Goal: Task Accomplishment & Management: Complete application form

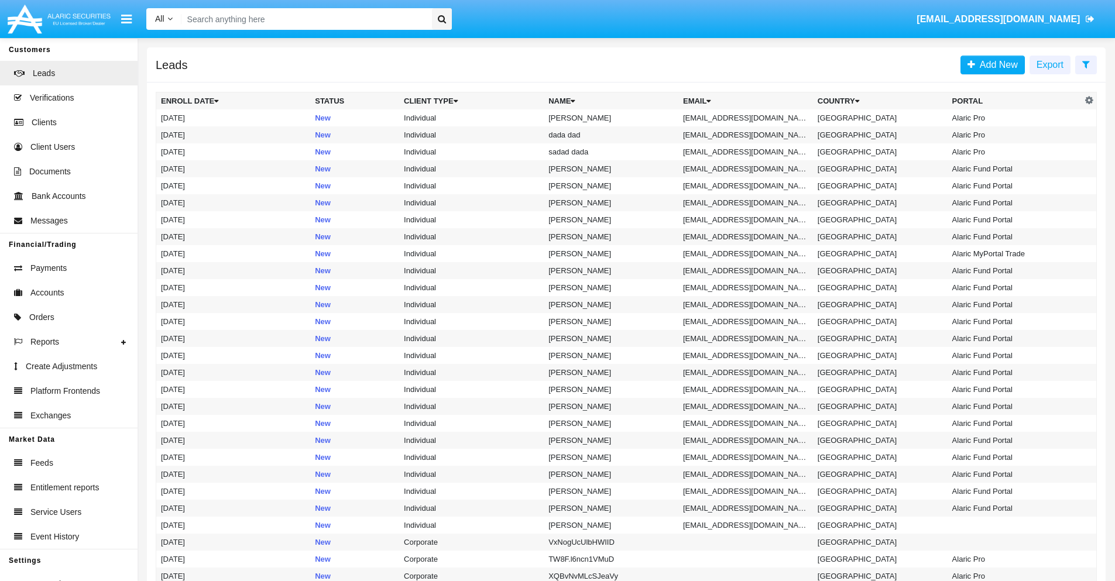
click at [1086, 64] on icon at bounding box center [1086, 64] width 8 height 9
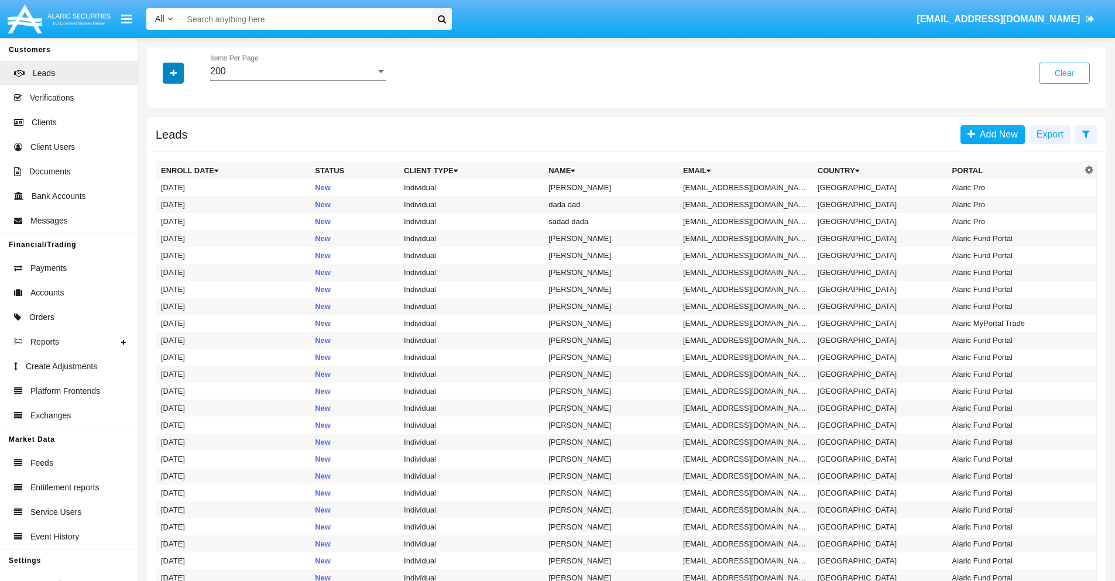
click at [173, 73] on icon "button" at bounding box center [173, 73] width 6 height 8
click at [182, 148] on span "Email" at bounding box center [181, 148] width 23 height 14
click at [161, 153] on input "Email" at bounding box center [160, 153] width 1 height 1
checkbox input "true"
click at [173, 73] on icon "button" at bounding box center [173, 73] width 6 height 8
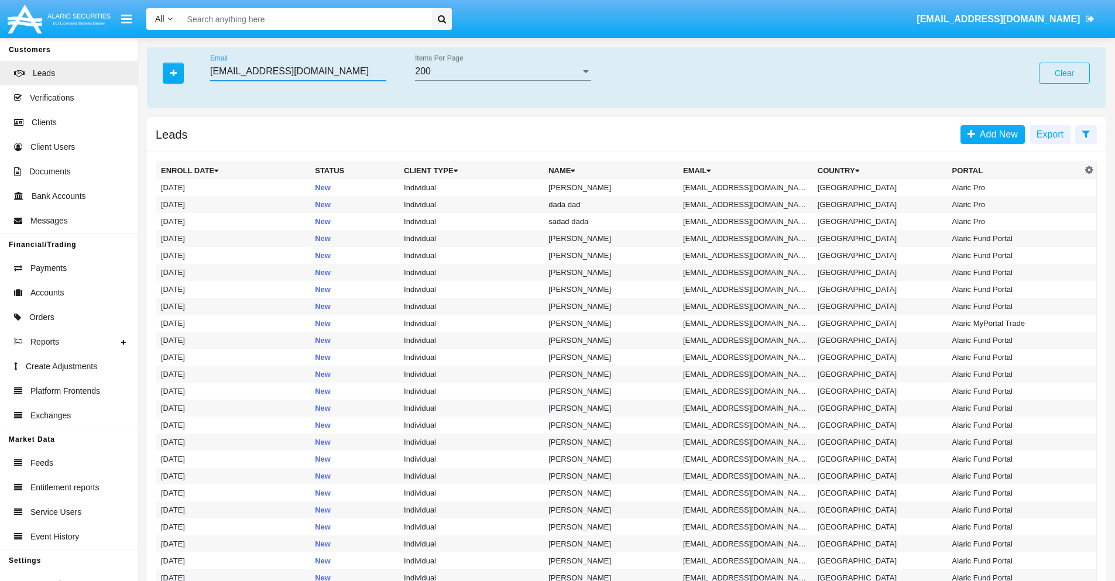
type input "[EMAIL_ADDRESS][DOMAIN_NAME]"
click at [749, 187] on td "[EMAIL_ADDRESS][DOMAIN_NAME]" at bounding box center [745, 187] width 135 height 17
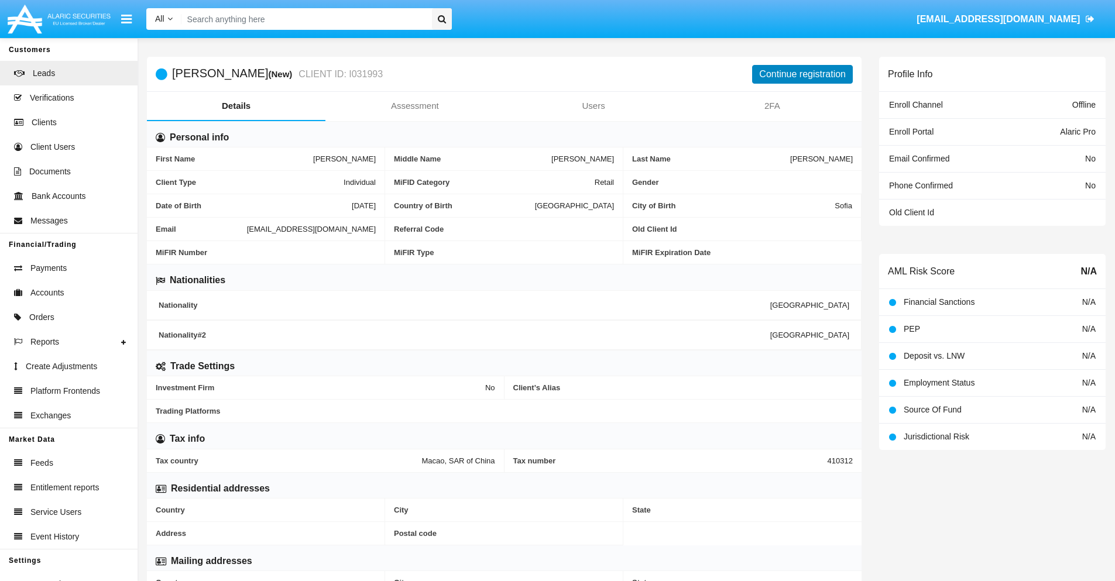
click at [802, 74] on button "Continue registration" at bounding box center [802, 74] width 101 height 19
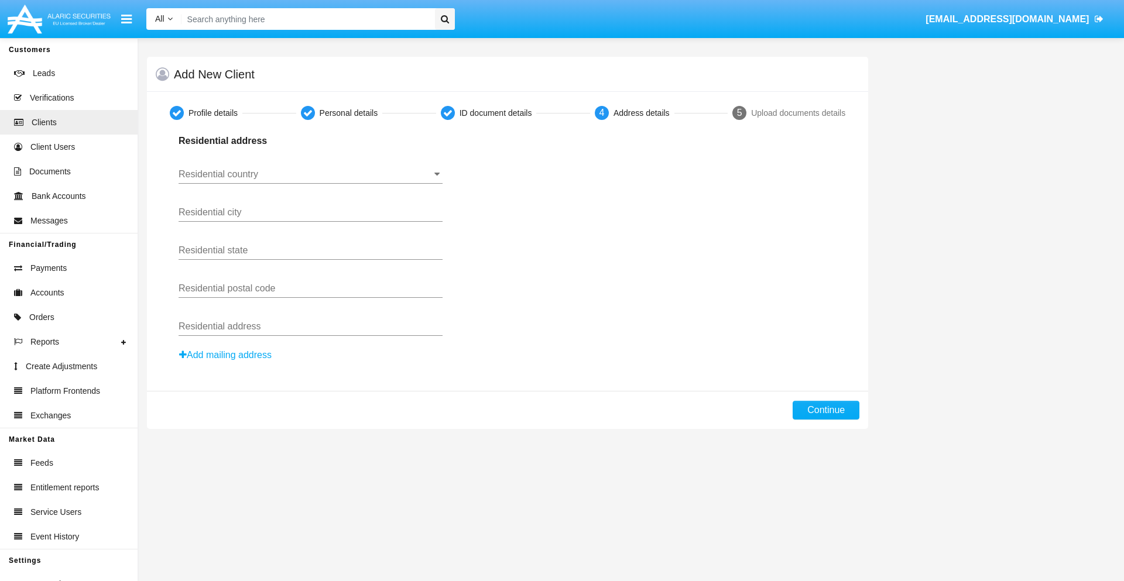
click at [310, 174] on input "Residential country" at bounding box center [310, 174] width 264 height 11
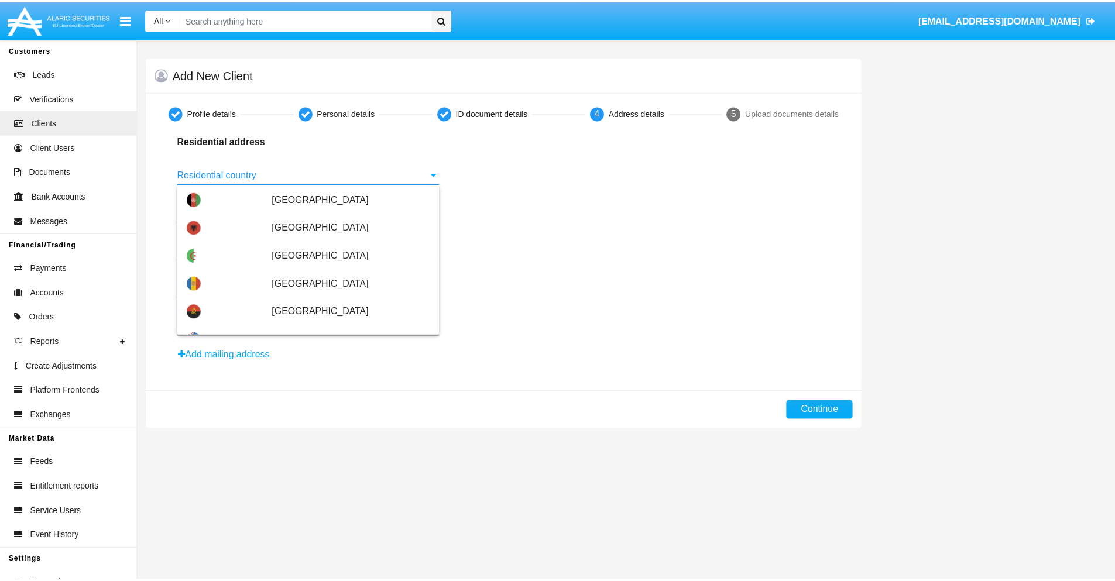
scroll to position [693, 0]
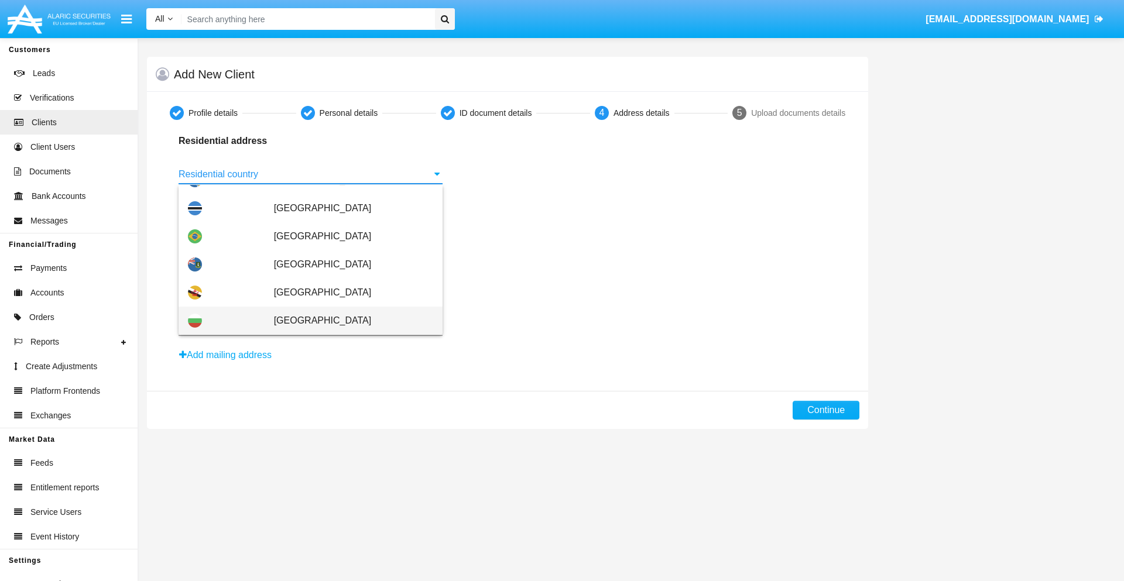
click at [347, 321] on span "[GEOGRAPHIC_DATA]" at bounding box center [353, 321] width 159 height 28
type input "[GEOGRAPHIC_DATA]"
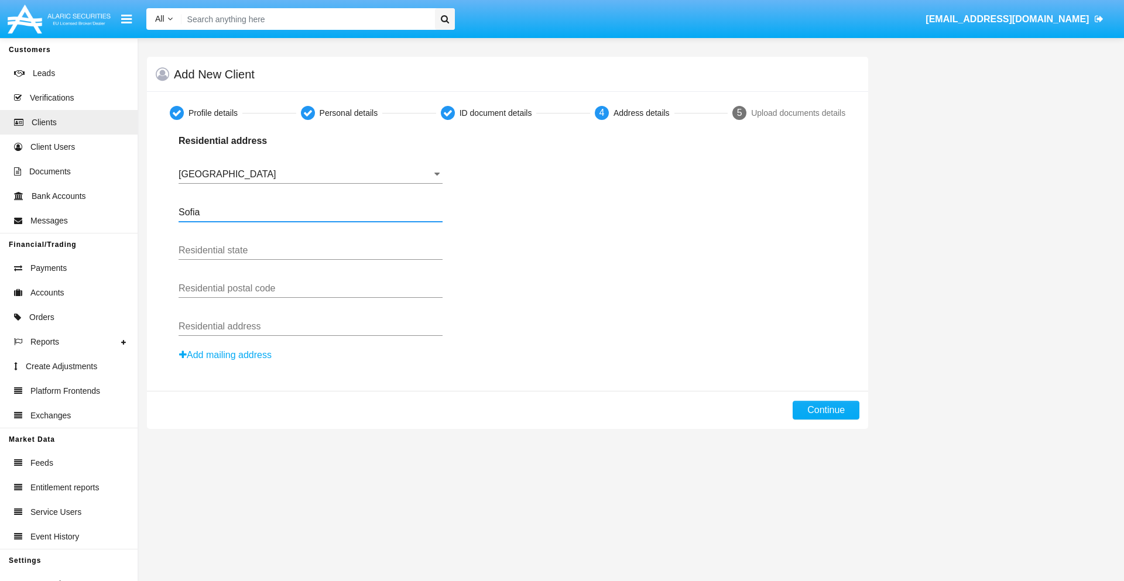
type input "Sofia"
type input "1000"
type input "Vasil Levski"
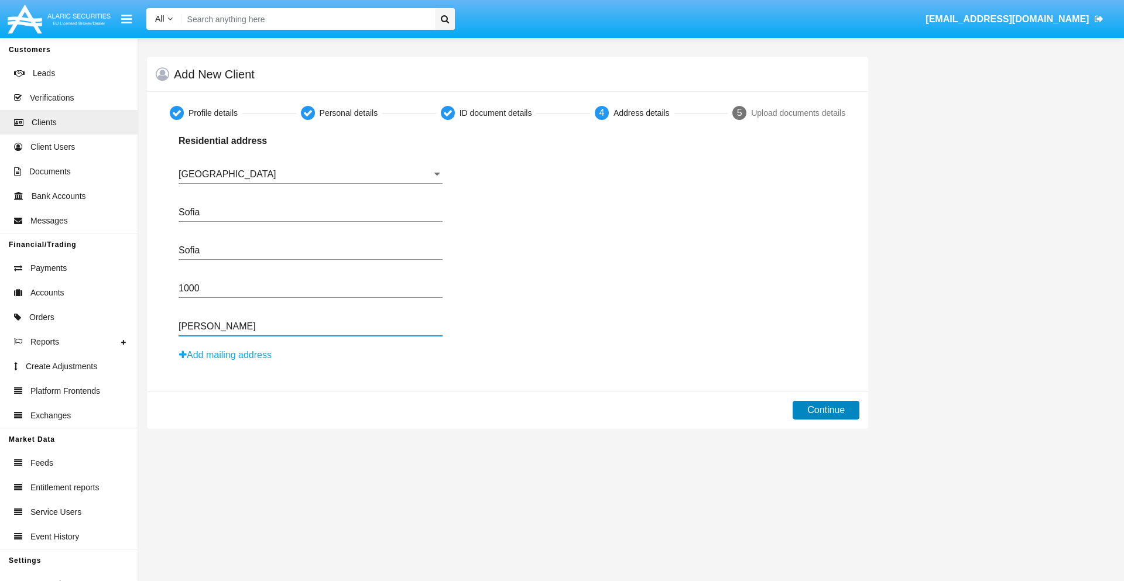
click at [826, 410] on button "Continue" at bounding box center [825, 410] width 67 height 19
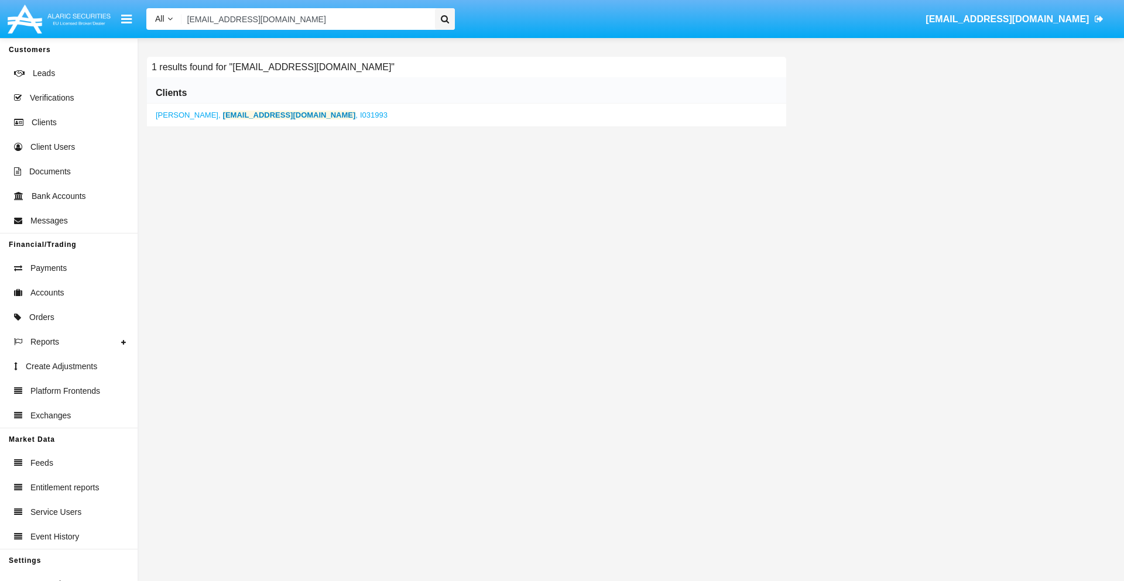
type input "[EMAIL_ADDRESS][DOMAIN_NAME]"
click at [268, 115] on b "[EMAIL_ADDRESS][DOMAIN_NAME]" at bounding box center [289, 115] width 133 height 9
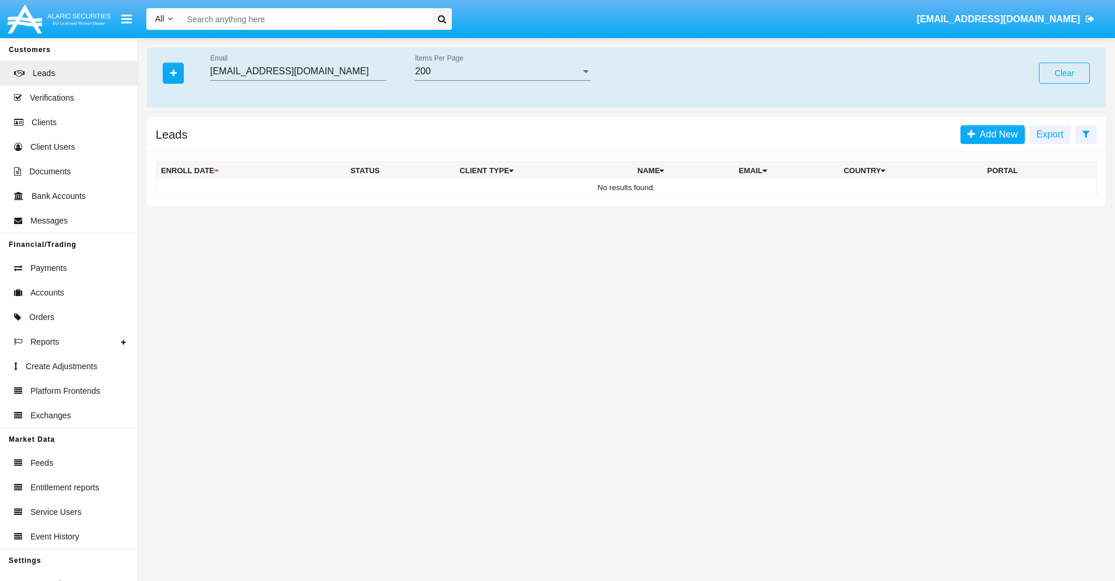
click at [1064, 73] on button "Clear" at bounding box center [1064, 73] width 51 height 21
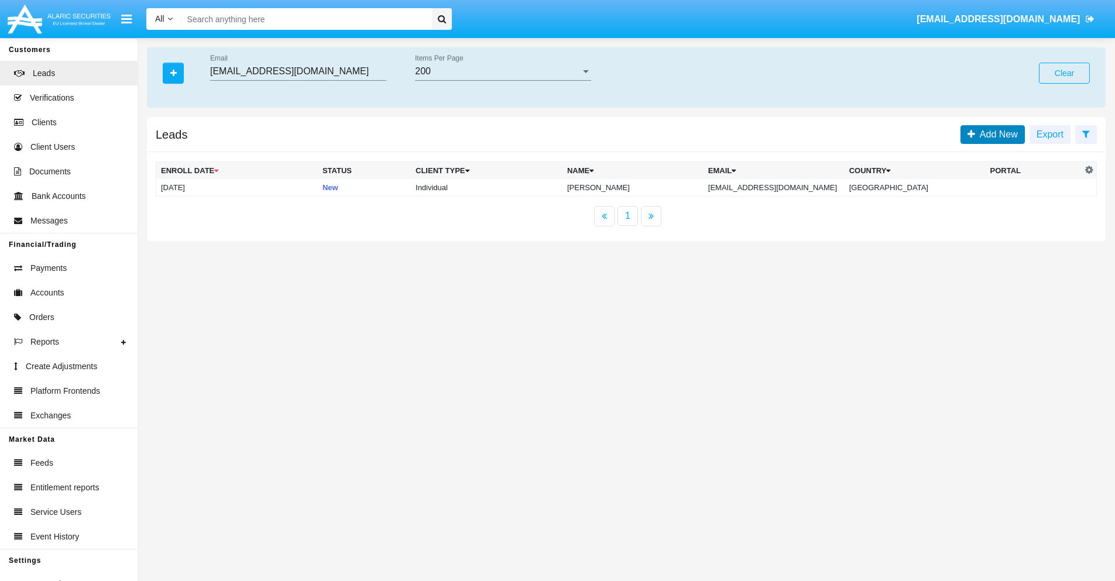
click at [996, 134] on span "Add New" at bounding box center [996, 134] width 43 height 10
